Goal: Book appointment/travel/reservation

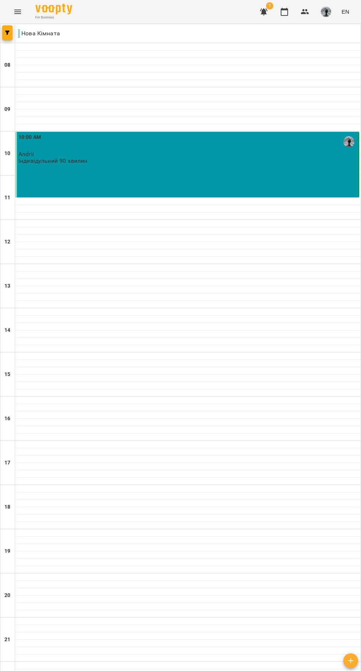
type input "**********"
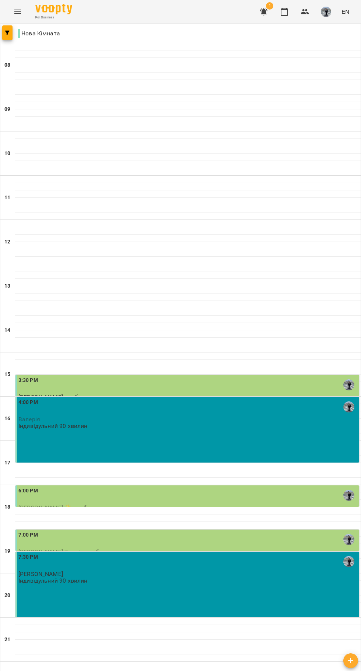
click at [154, 497] on div "6:00 PM" at bounding box center [187, 495] width 339 height 17
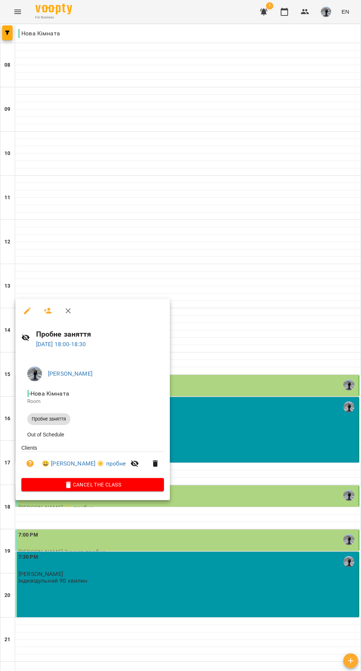
click at [218, 383] on div at bounding box center [180, 335] width 361 height 671
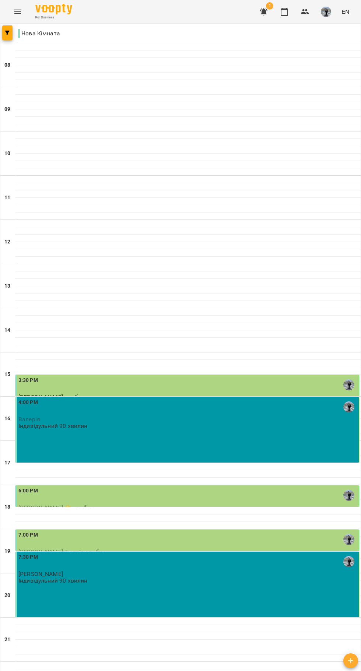
click at [230, 376] on div "3:30 PM [PERSON_NAME] пробне Пробне заняття" at bounding box center [187, 392] width 344 height 34
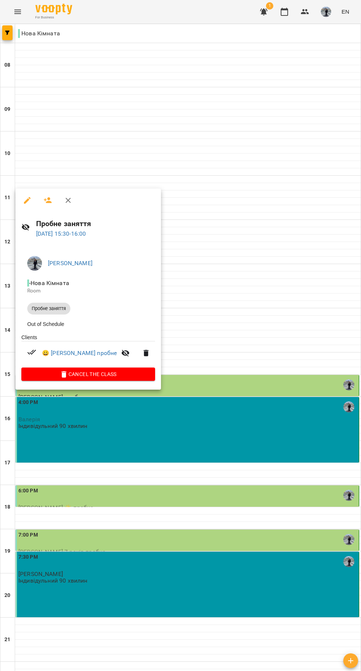
click at [188, 531] on div at bounding box center [180, 335] width 361 height 671
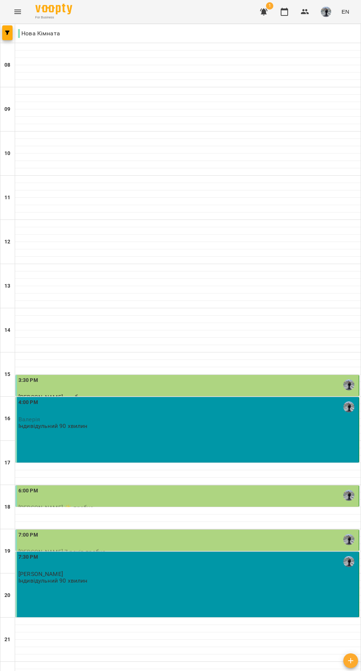
click at [178, 535] on div "7:00 PM" at bounding box center [187, 539] width 339 height 17
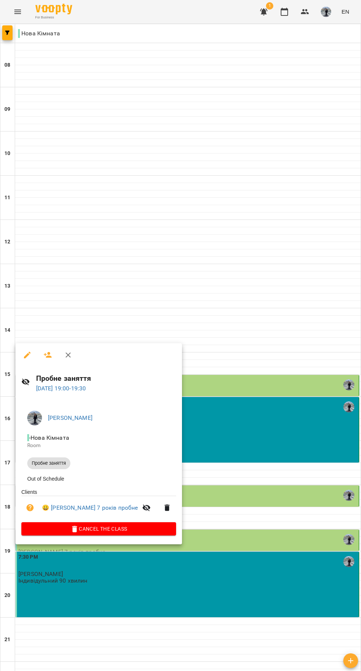
click at [129, 231] on div at bounding box center [180, 335] width 361 height 671
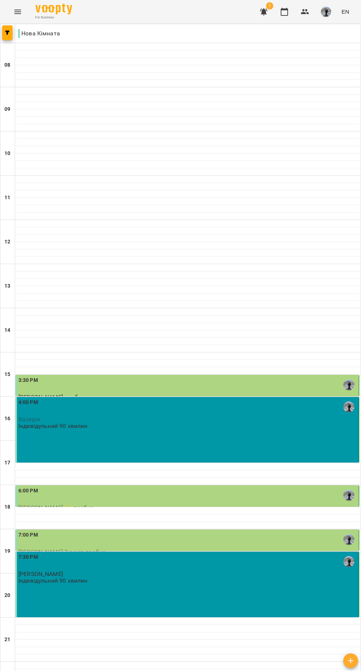
click at [220, 389] on div "3:30 PM" at bounding box center [187, 384] width 339 height 17
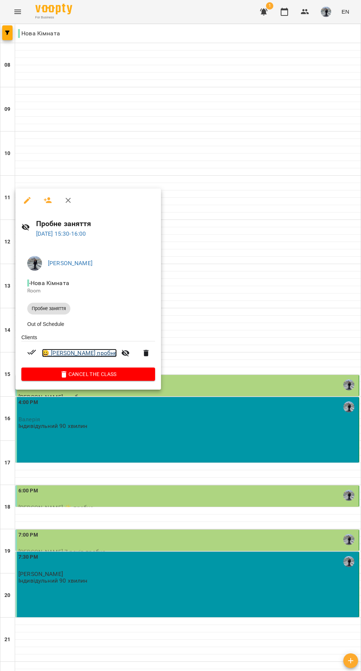
click at [106, 352] on link "😀 [PERSON_NAME] пробне" at bounding box center [79, 353] width 75 height 9
